Goal: Find specific page/section: Find specific page/section

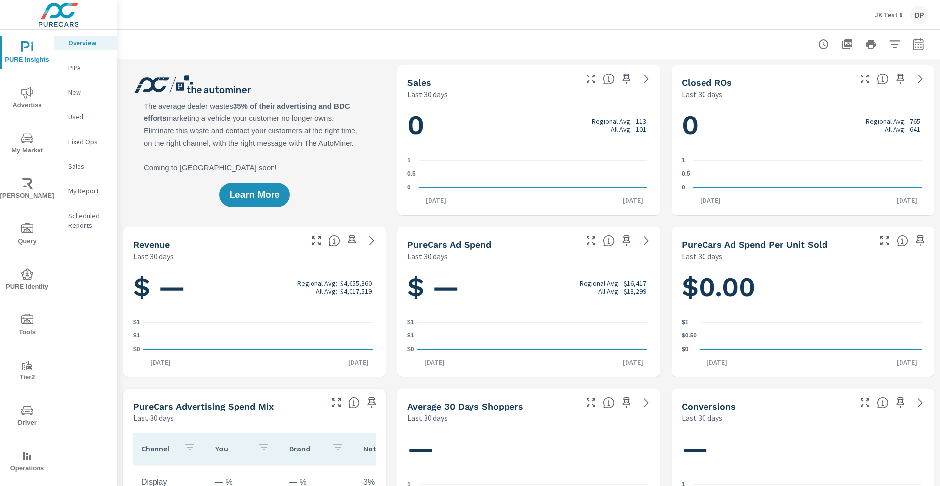
scroll to position [0, 0]
click at [25, 462] on span "Operations" at bounding box center [26, 462] width 47 height 24
